Goal: Information Seeking & Learning: Compare options

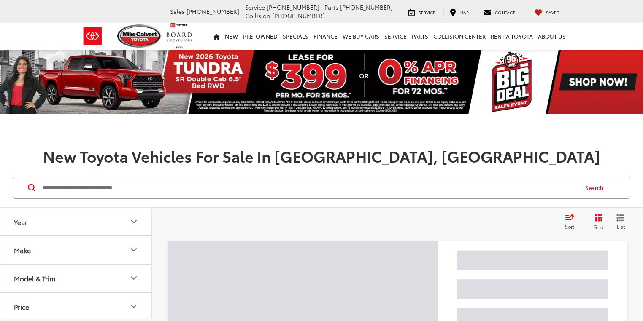
click at [105, 217] on button "Year" at bounding box center [76, 221] width 152 height 27
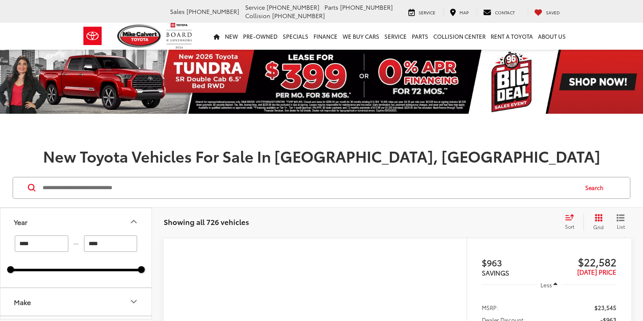
click at [88, 208] on div "Year **** — **** 2024 2026 Make Model & Trim Price * — ****** 0 91000 Body Styl…" at bounding box center [75, 263] width 151 height 111
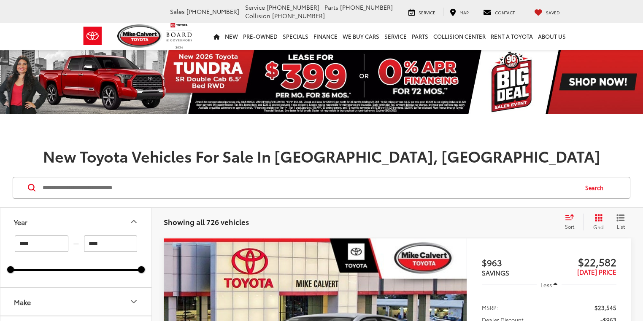
scroll to position [101, 0]
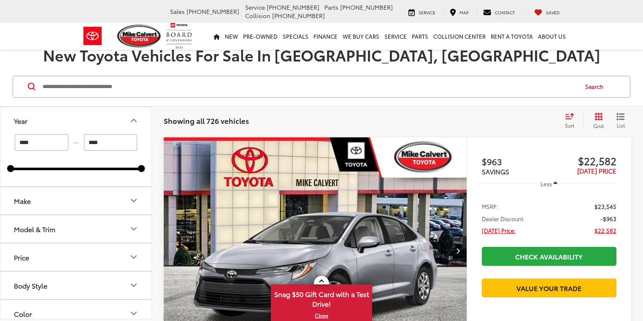
click at [132, 199] on icon "Make" at bounding box center [134, 201] width 10 height 10
click at [50, 228] on label "Toyota (726)" at bounding box center [38, 238] width 34 height 34
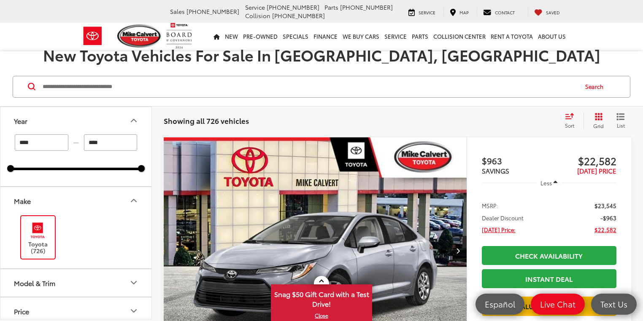
click at [126, 269] on button "Model & Trim" at bounding box center [76, 282] width 152 height 27
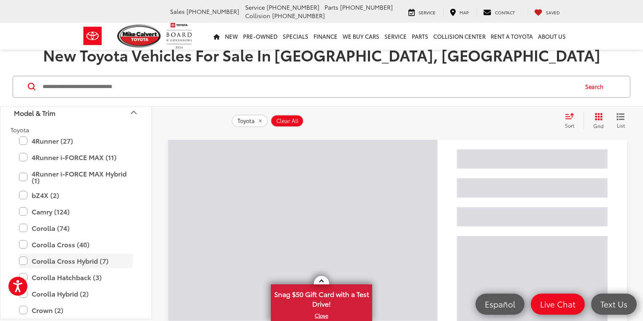
scroll to position [202, 0]
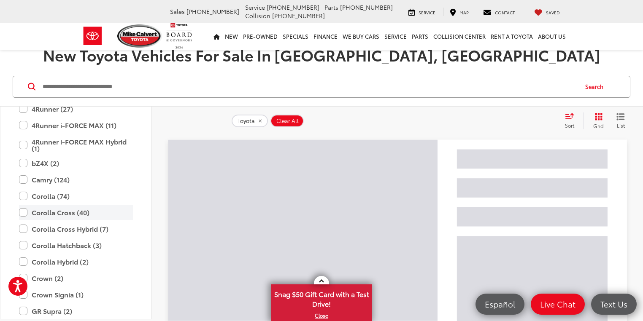
click at [24, 212] on label "Corolla Cross (40)" at bounding box center [76, 212] width 114 height 15
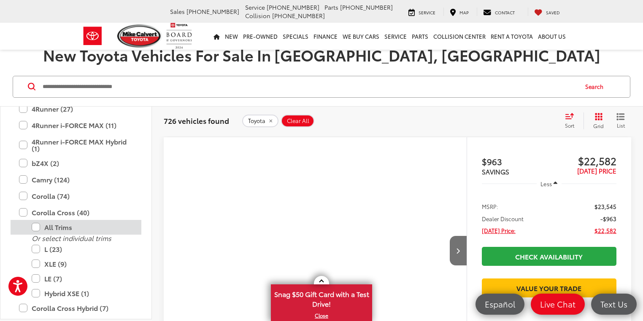
scroll to position [0, 0]
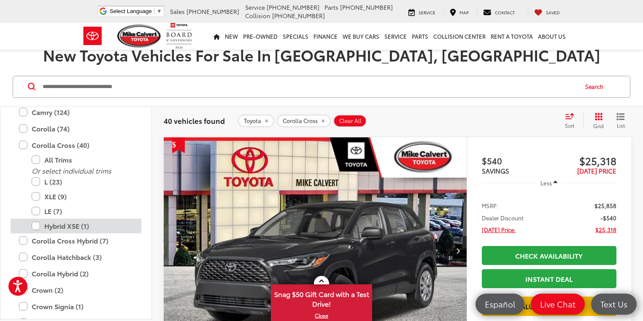
click at [39, 224] on label "Hybrid XSE (1)" at bounding box center [82, 226] width 101 height 15
type input "****"
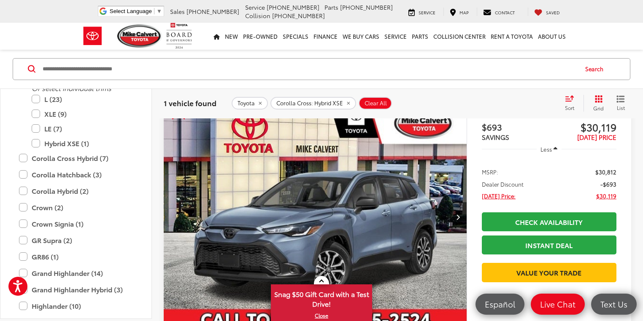
scroll to position [332, 0]
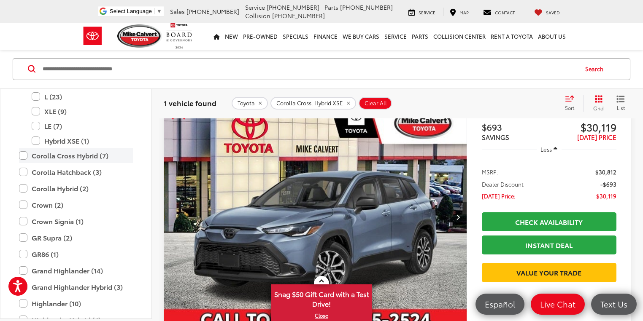
click at [22, 156] on label "Corolla Cross Hybrid (7)" at bounding box center [76, 155] width 114 height 15
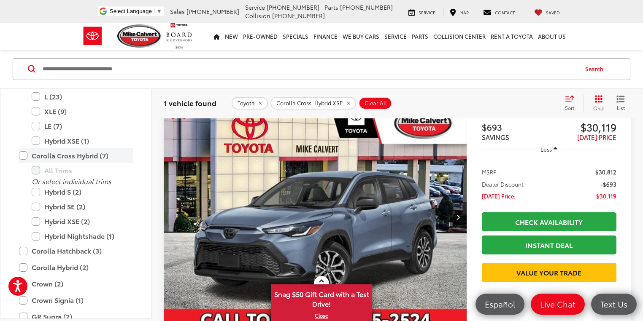
scroll to position [119, 0]
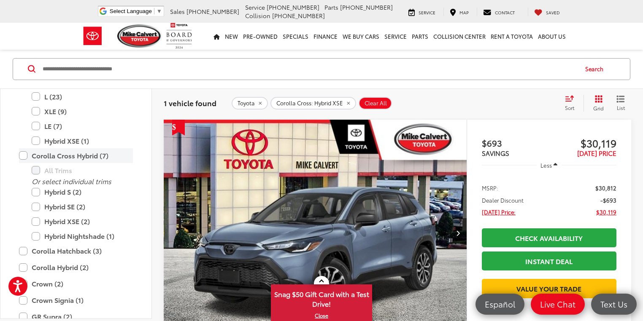
type input "****"
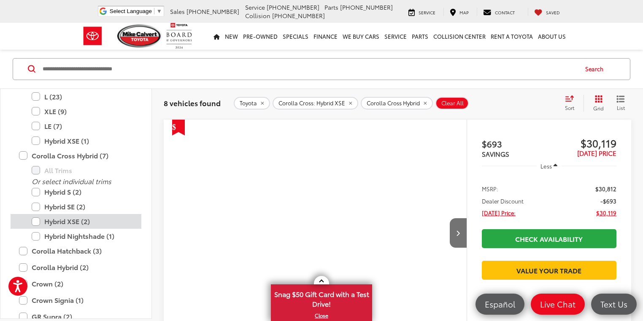
click at [38, 219] on label "Hybrid XSE (2)" at bounding box center [82, 221] width 101 height 15
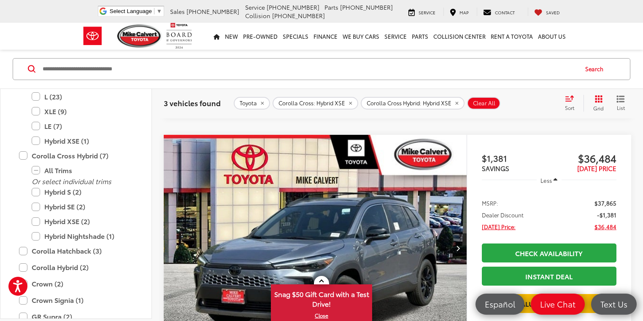
scroll to position [422, 0]
